Goal: Task Accomplishment & Management: Manage account settings

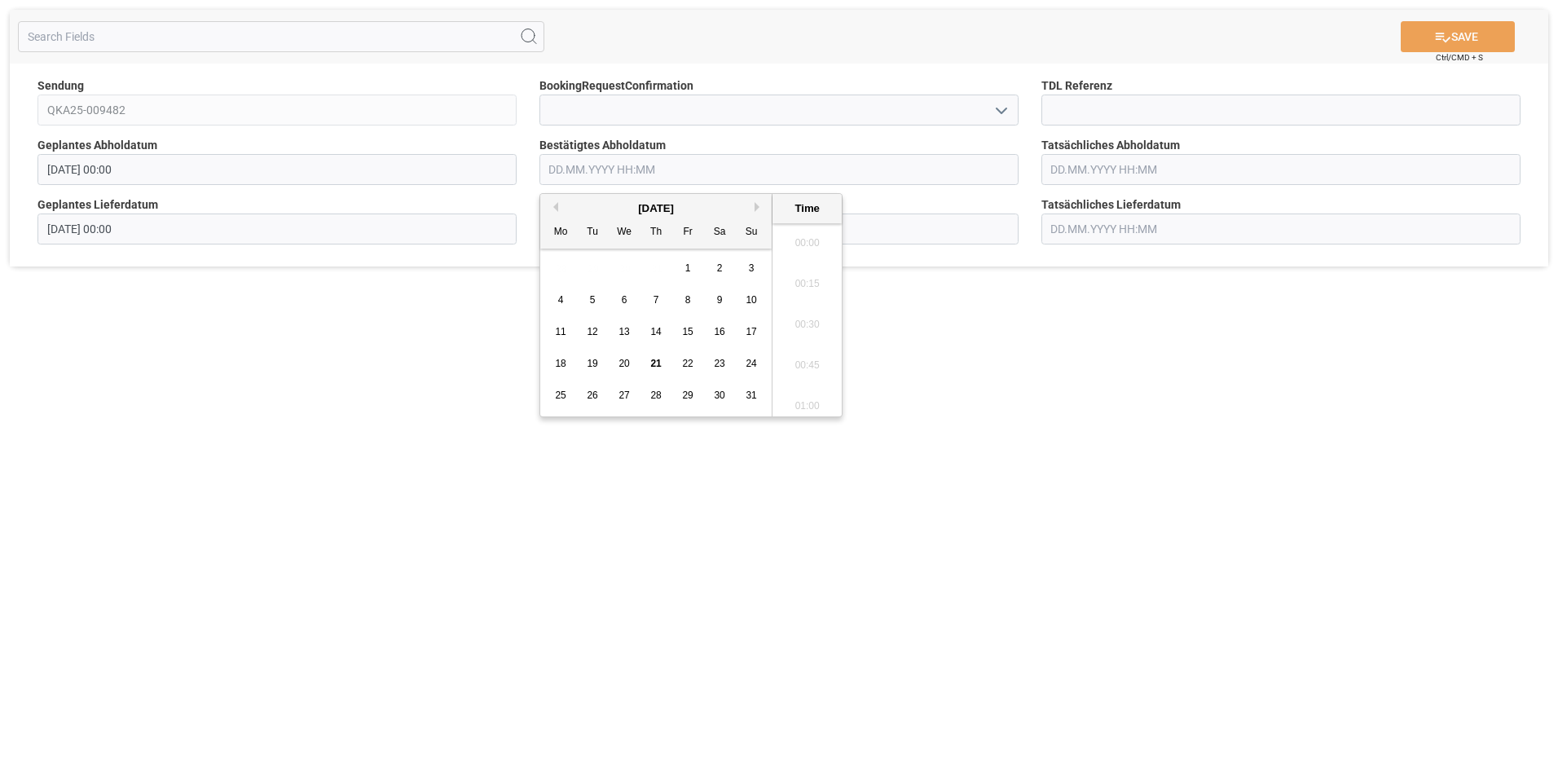
click at [605, 166] on input "text" at bounding box center [779, 169] width 480 height 31
click at [585, 399] on div "26" at bounding box center [593, 395] width 21 height 20
type input "[DATE] 00:00"
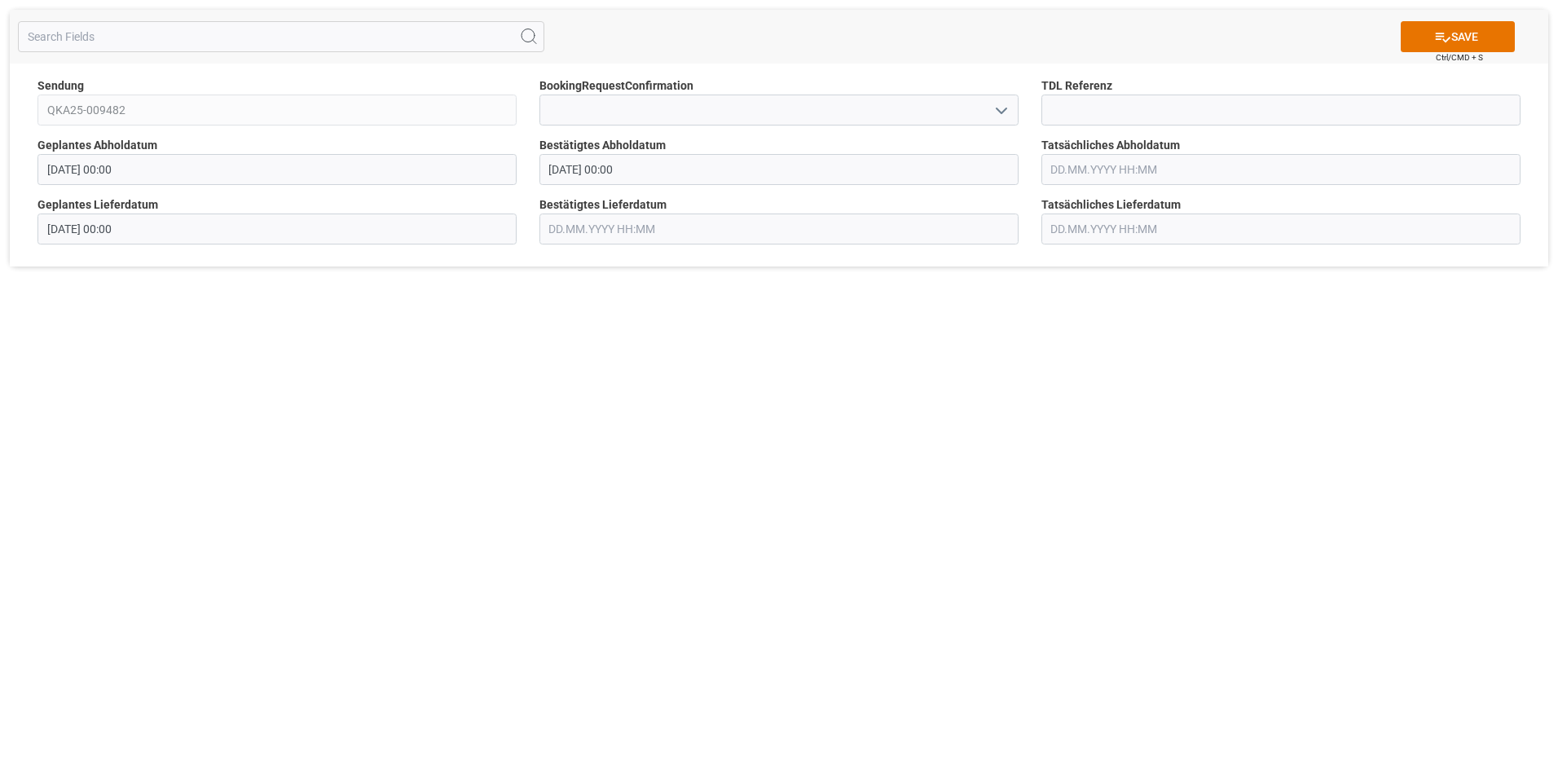
click at [962, 309] on div "SAVE Ctrl/CMD + S Sendung QKA25-009482 BookingRequestConfirmation TDL Referenz …" at bounding box center [779, 392] width 1558 height 784
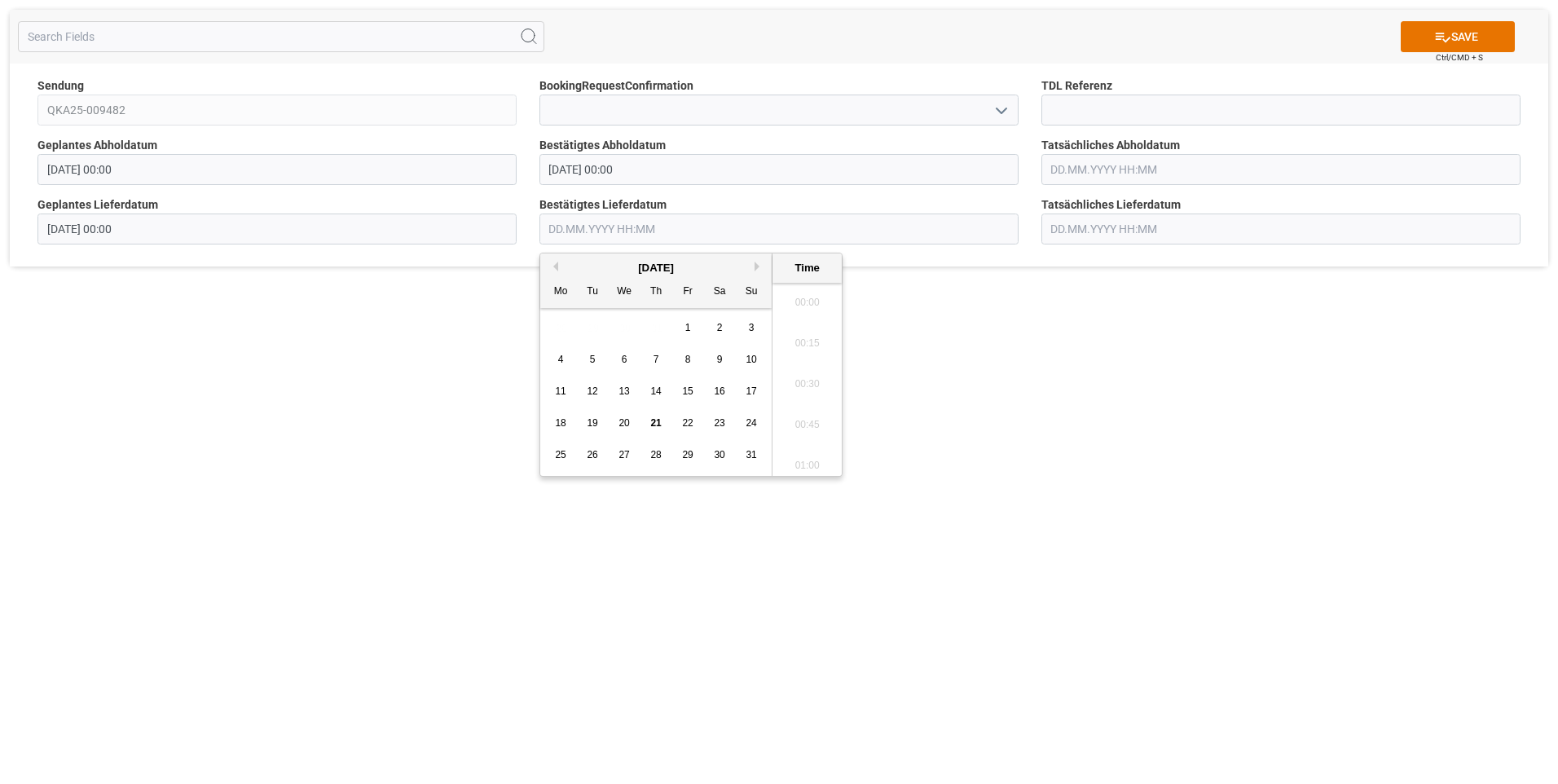
click at [838, 236] on input "text" at bounding box center [779, 229] width 480 height 31
click at [756, 268] on button "Next Month" at bounding box center [760, 267] width 9 height 9
click at [601, 328] on div "2" at bounding box center [593, 328] width 21 height 20
type input "[DATE] 00:00"
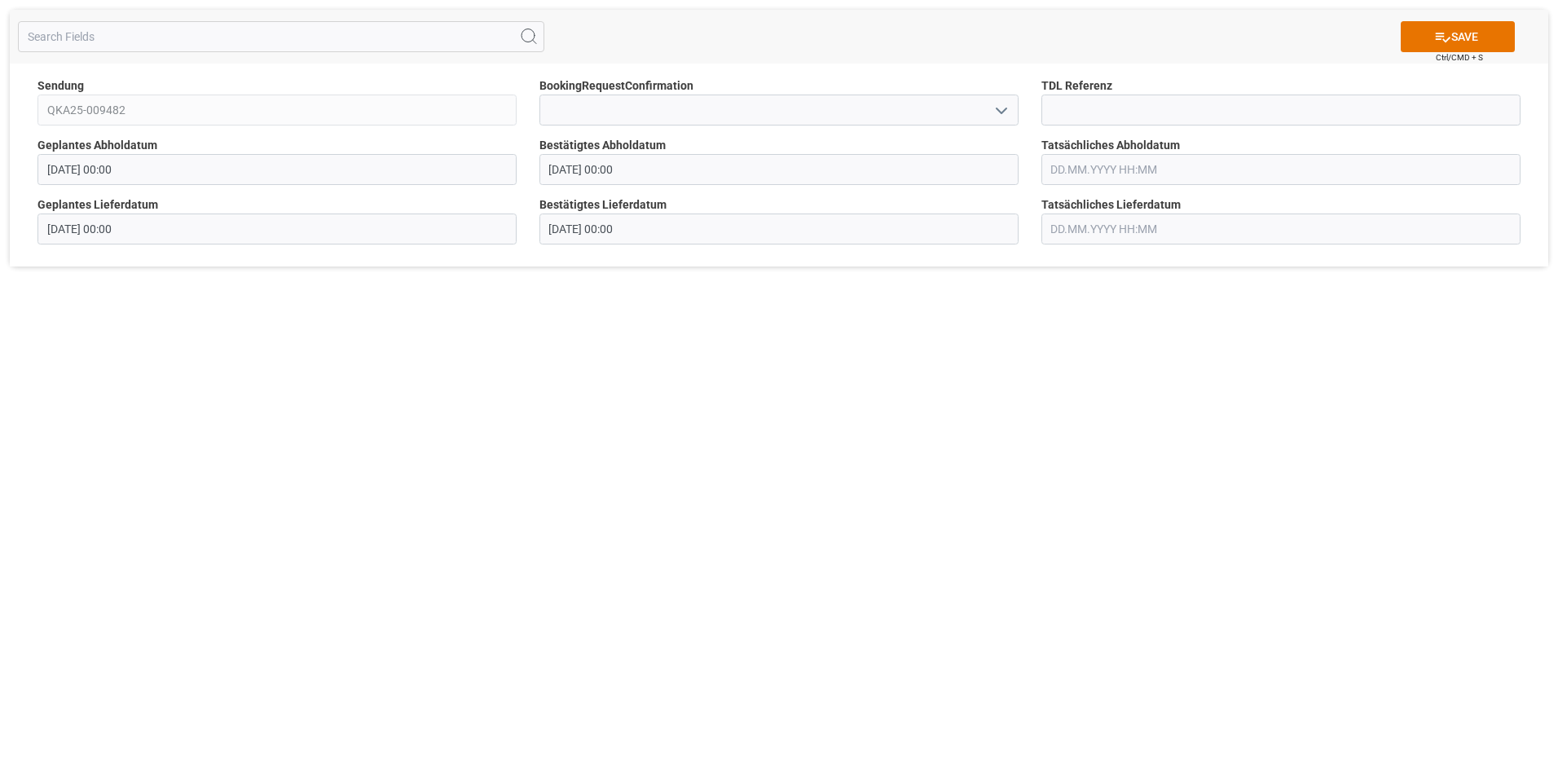
click at [1168, 343] on div "SAVE Ctrl/CMD + S Sendung QKA25-009482 BookingRequestConfirmation TDL Referenz …" at bounding box center [779, 392] width 1558 height 784
click at [1479, 22] on button "SAVE" at bounding box center [1458, 36] width 114 height 31
